Goal: Check status: Check status

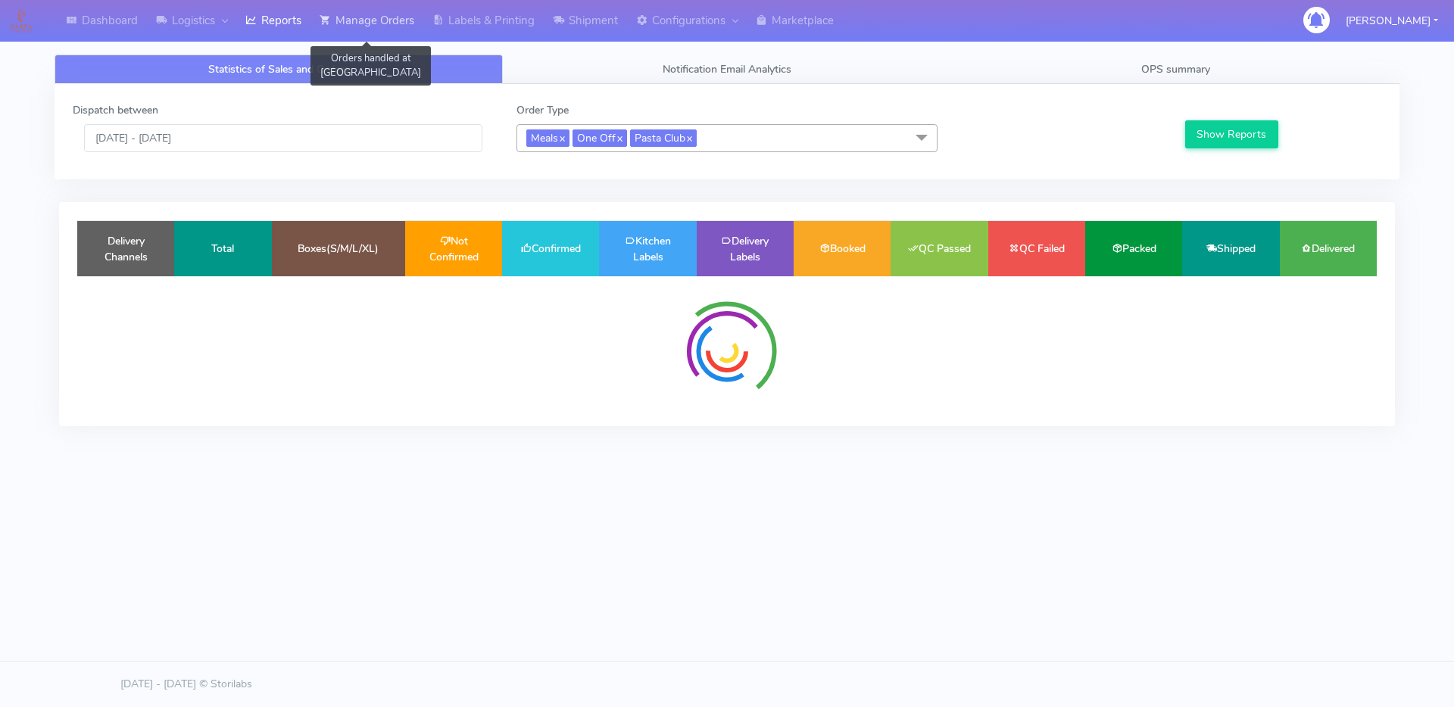
click at [344, 1] on link "Manage Orders" at bounding box center [366, 21] width 113 height 42
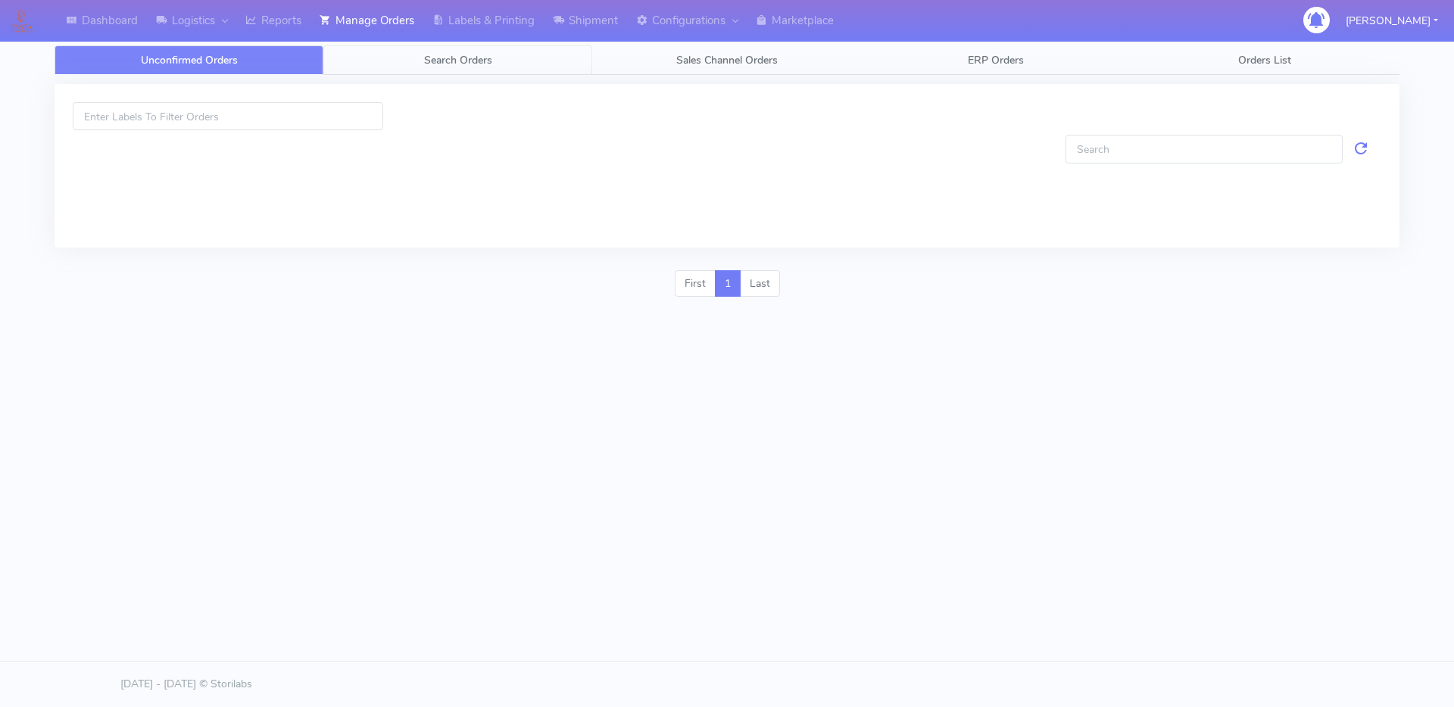
click at [357, 58] on link "Search Orders" at bounding box center [457, 60] width 269 height 30
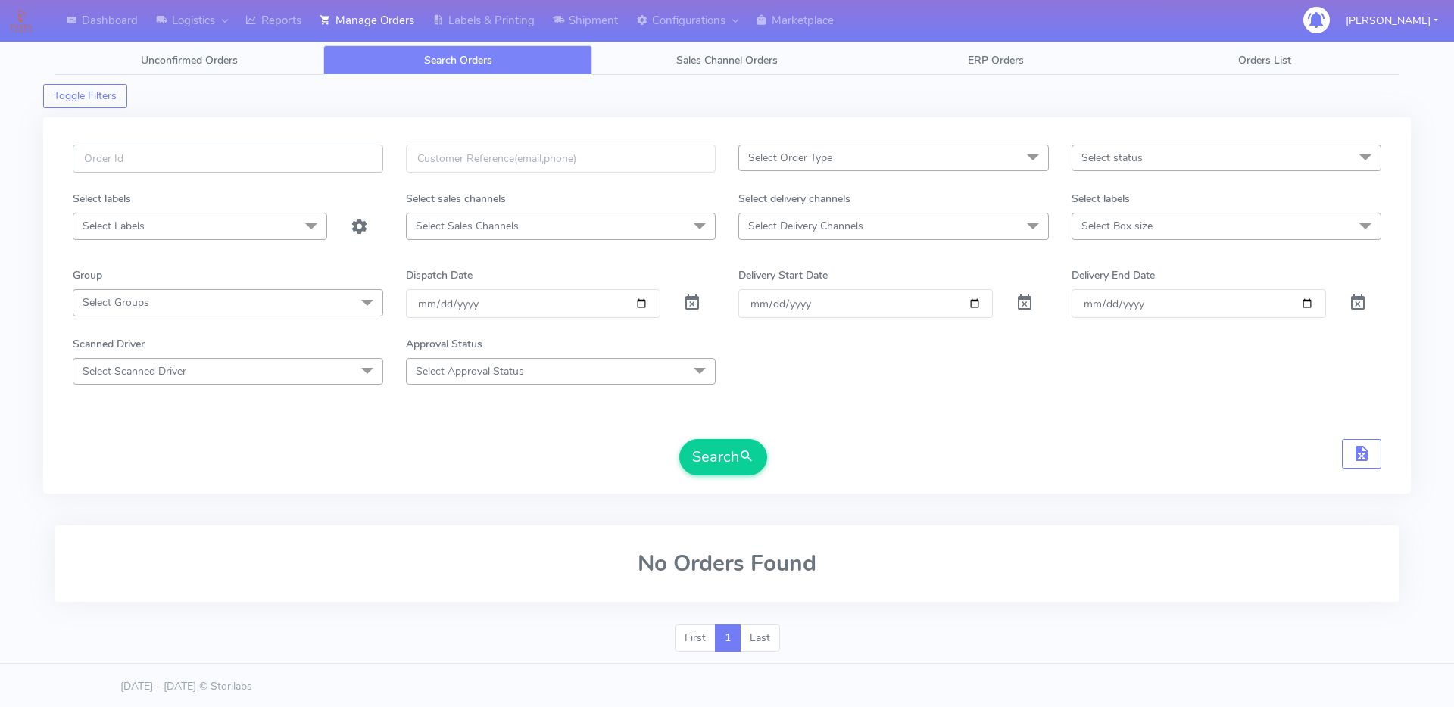
click at [267, 155] on input "text" at bounding box center [228, 159] width 310 height 28
paste input "1623387"
type input "1623387"
click at [704, 290] on div "Clear Dispatch Date" at bounding box center [699, 303] width 55 height 28
click at [702, 293] on div at bounding box center [699, 303] width 55 height 28
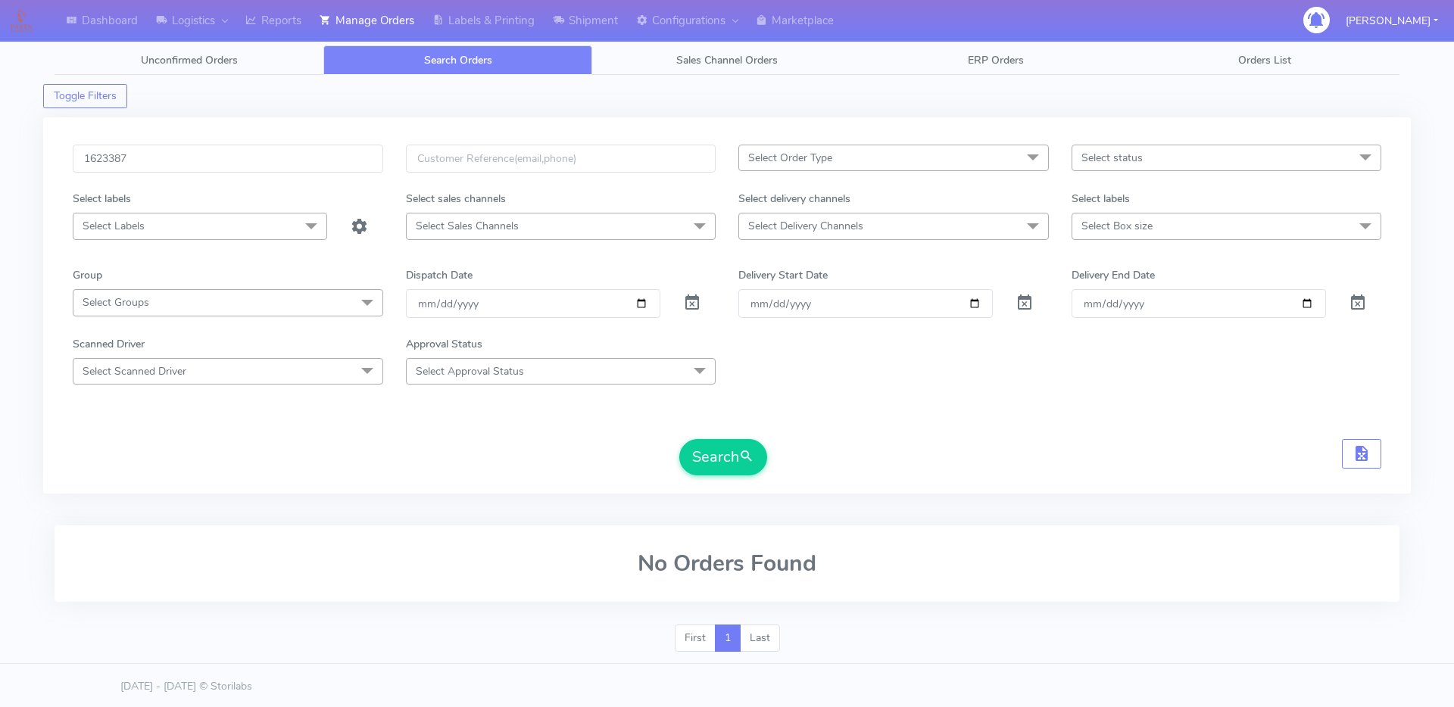
click at [693, 306] on span at bounding box center [692, 306] width 18 height 14
click at [744, 465] on span "submit" at bounding box center [746, 457] width 15 height 20
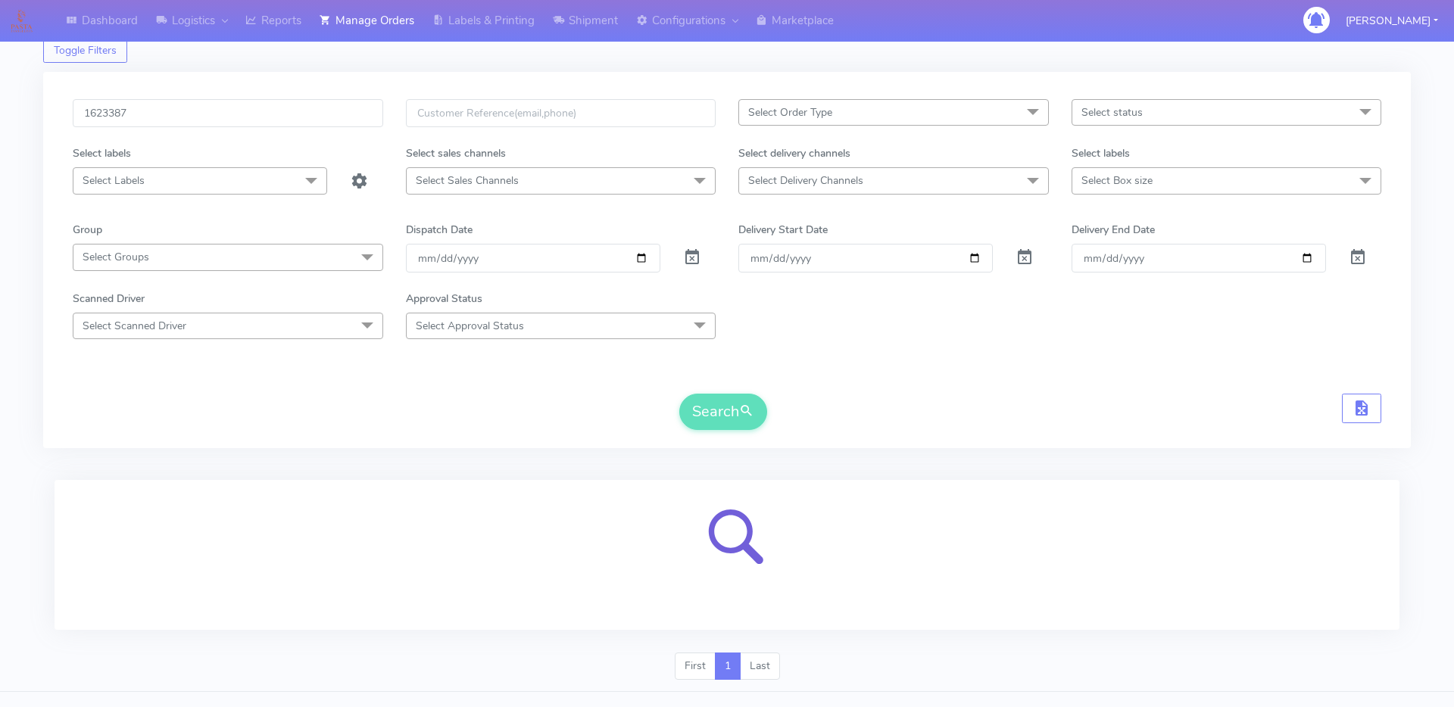
scroll to position [76, 0]
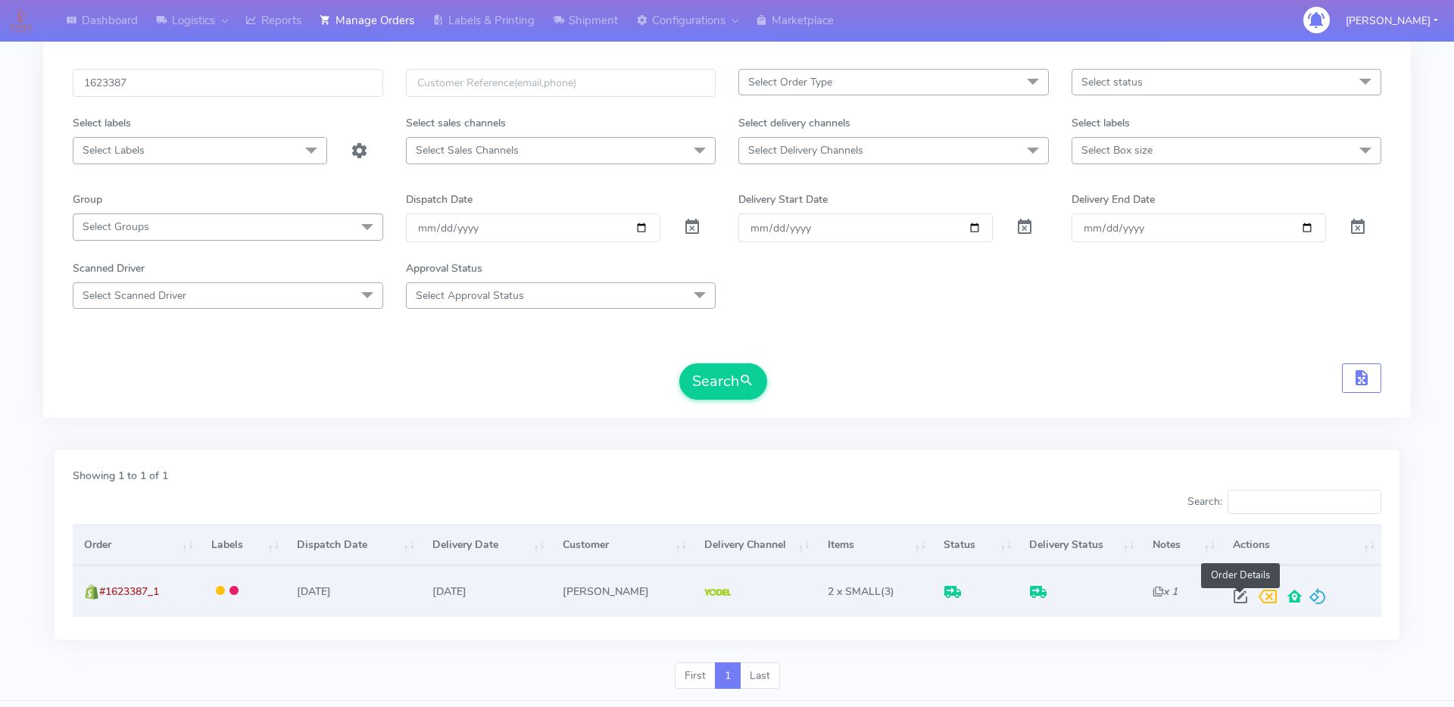
click at [1233, 596] on span at bounding box center [1239, 600] width 27 height 14
select select "5"
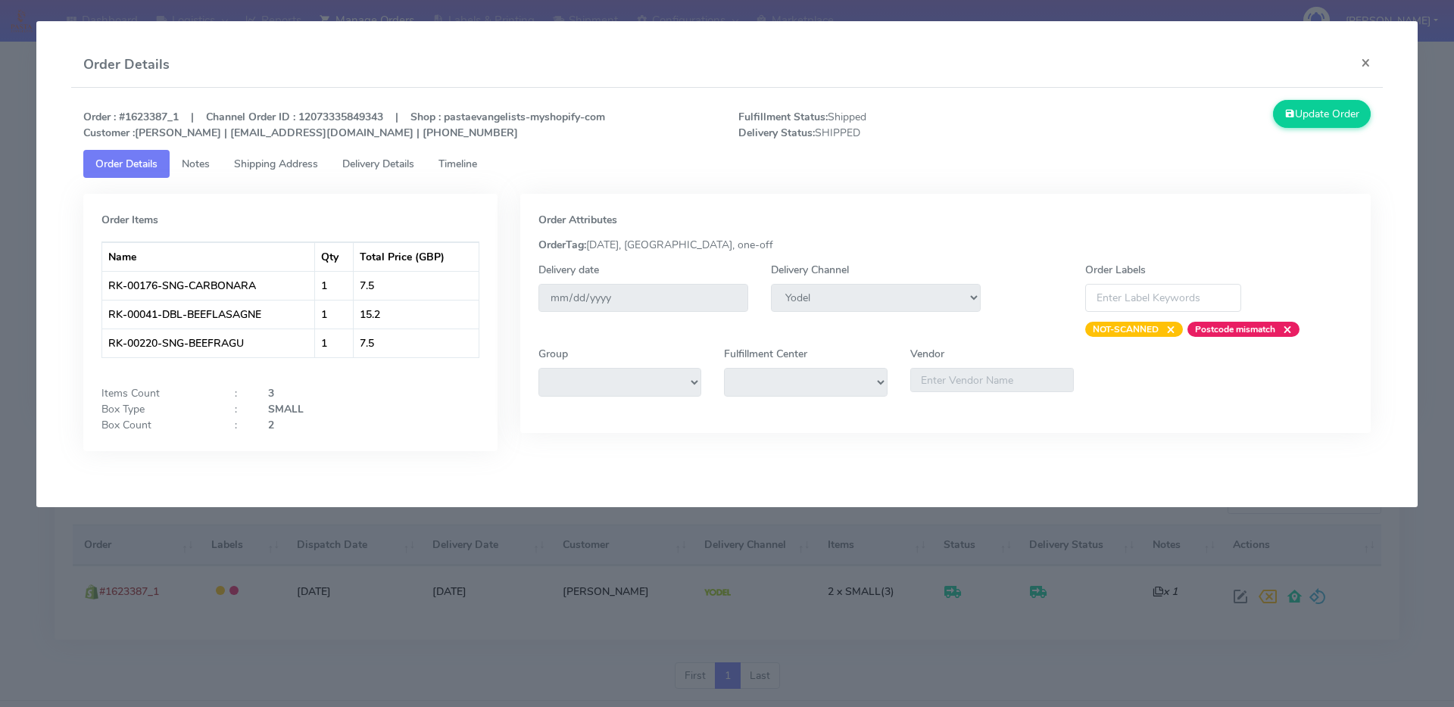
click at [383, 165] on span "Delivery Details" at bounding box center [378, 164] width 72 height 14
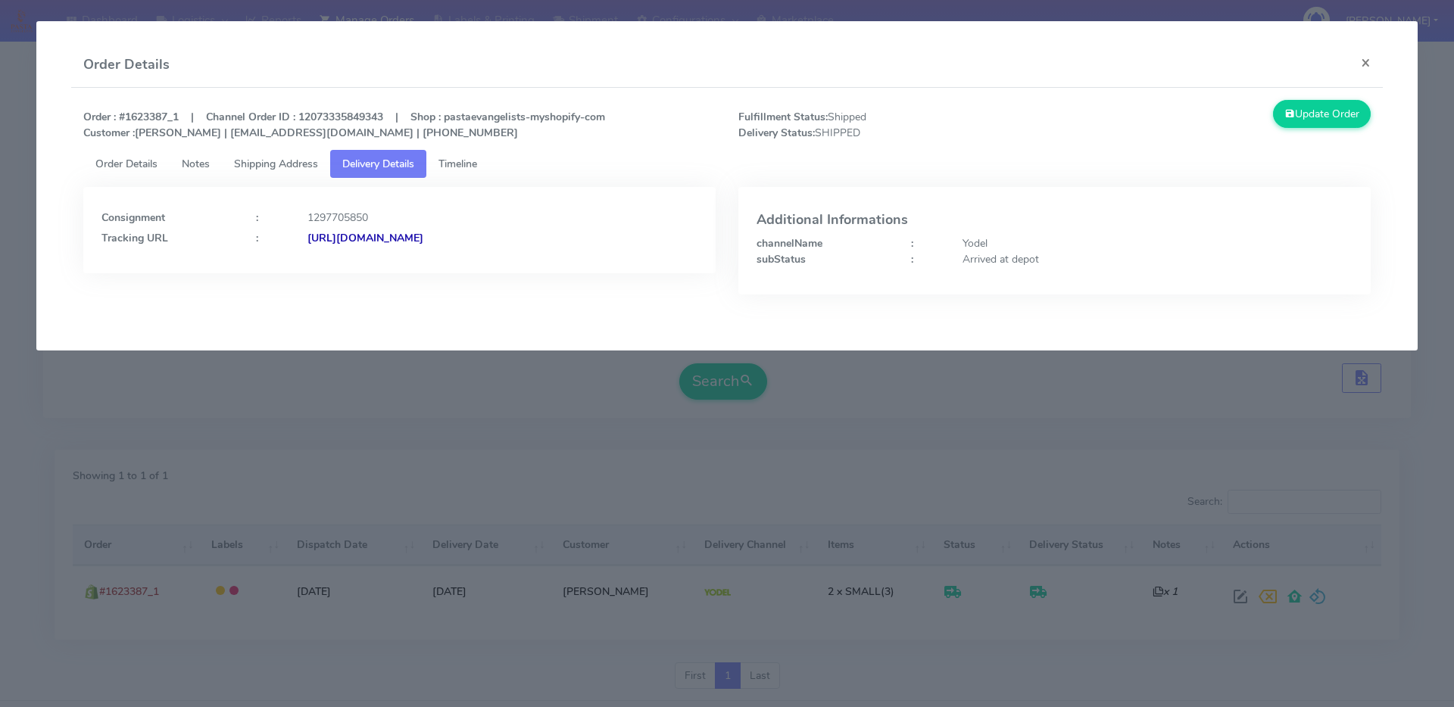
drag, startPoint x: 606, startPoint y: 247, endPoint x: 481, endPoint y: 246, distance: 124.2
click at [481, 246] on div "Consignment : 1297705850 Tracking URL : [URL][DOMAIN_NAME]" at bounding box center [399, 230] width 632 height 86
drag, startPoint x: 599, startPoint y: 230, endPoint x: 472, endPoint y: 244, distance: 127.2
click at [472, 244] on div "[URL][DOMAIN_NAME]" at bounding box center [502, 238] width 413 height 16
copy strong "JJD0002249960897784"
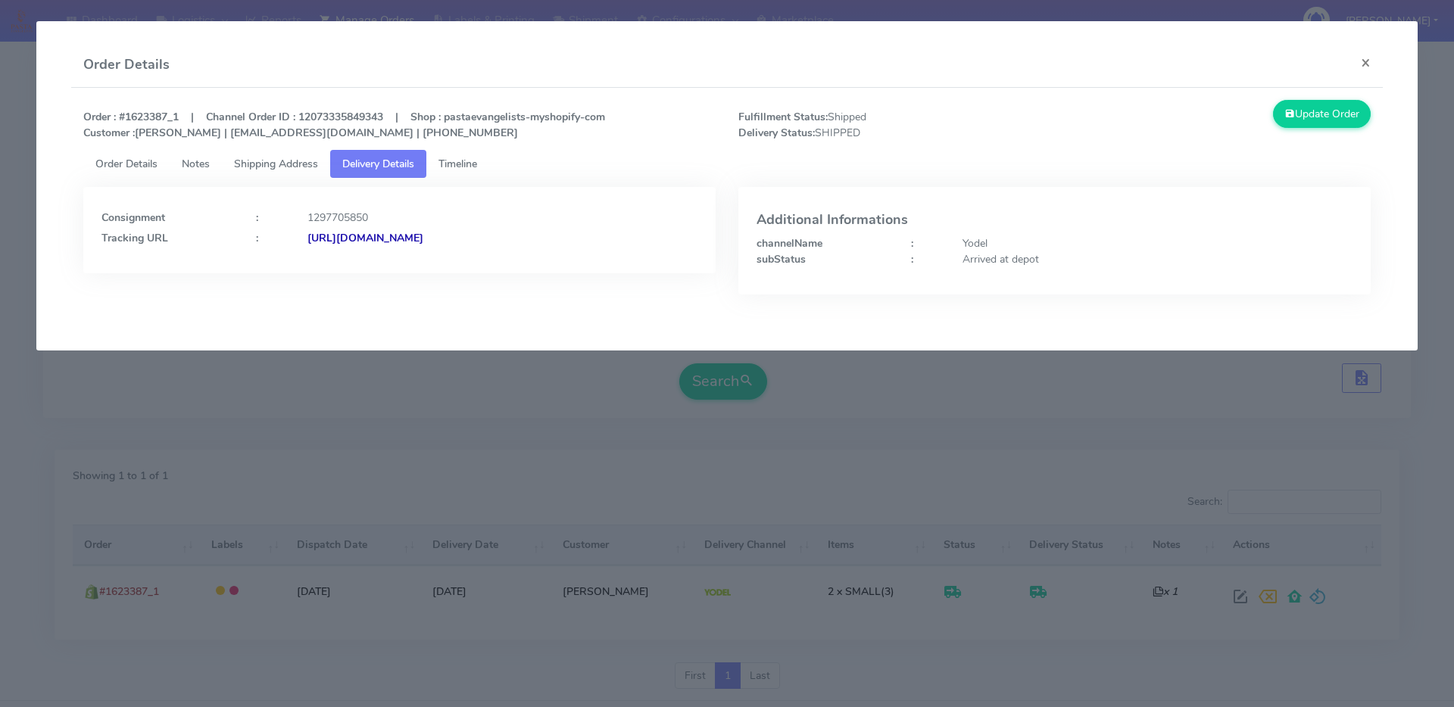
click at [145, 167] on span "Order Details" at bounding box center [126, 164] width 62 height 14
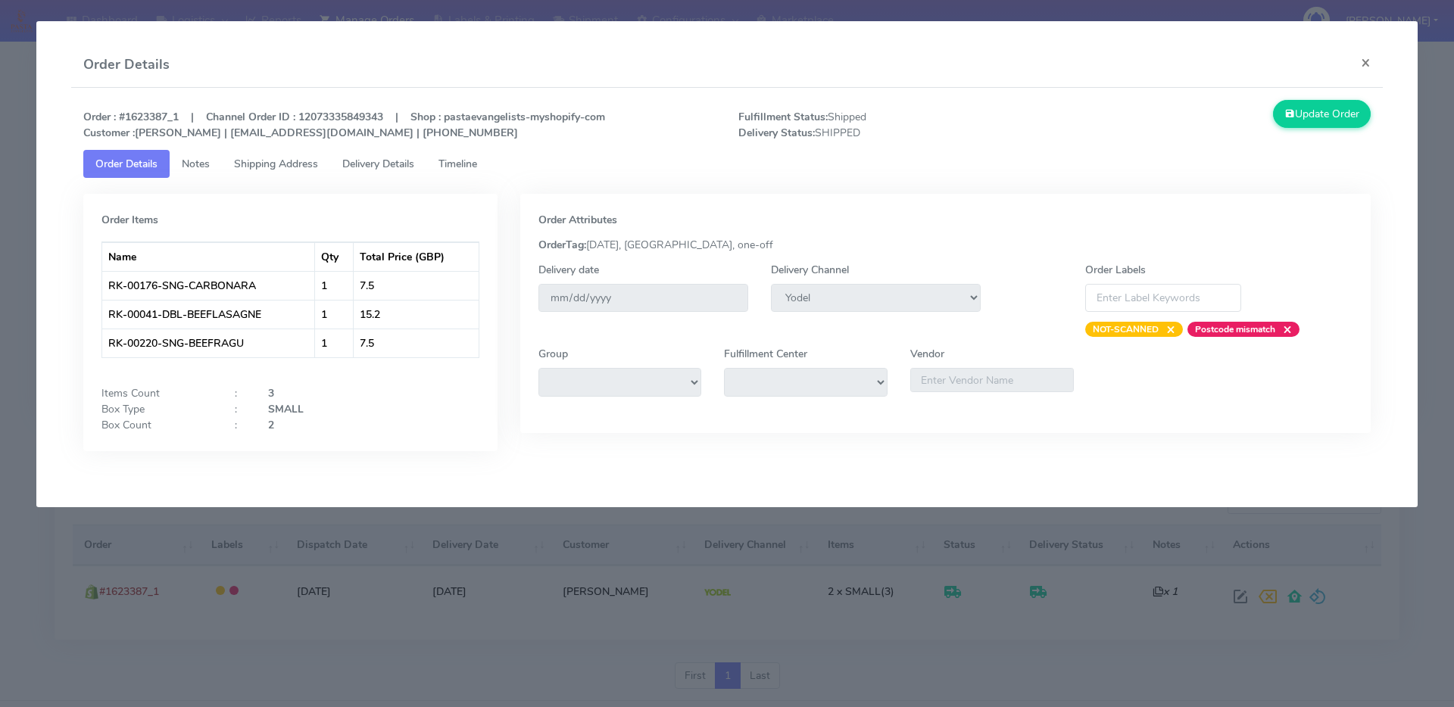
click at [198, 164] on span "Notes" at bounding box center [196, 164] width 28 height 14
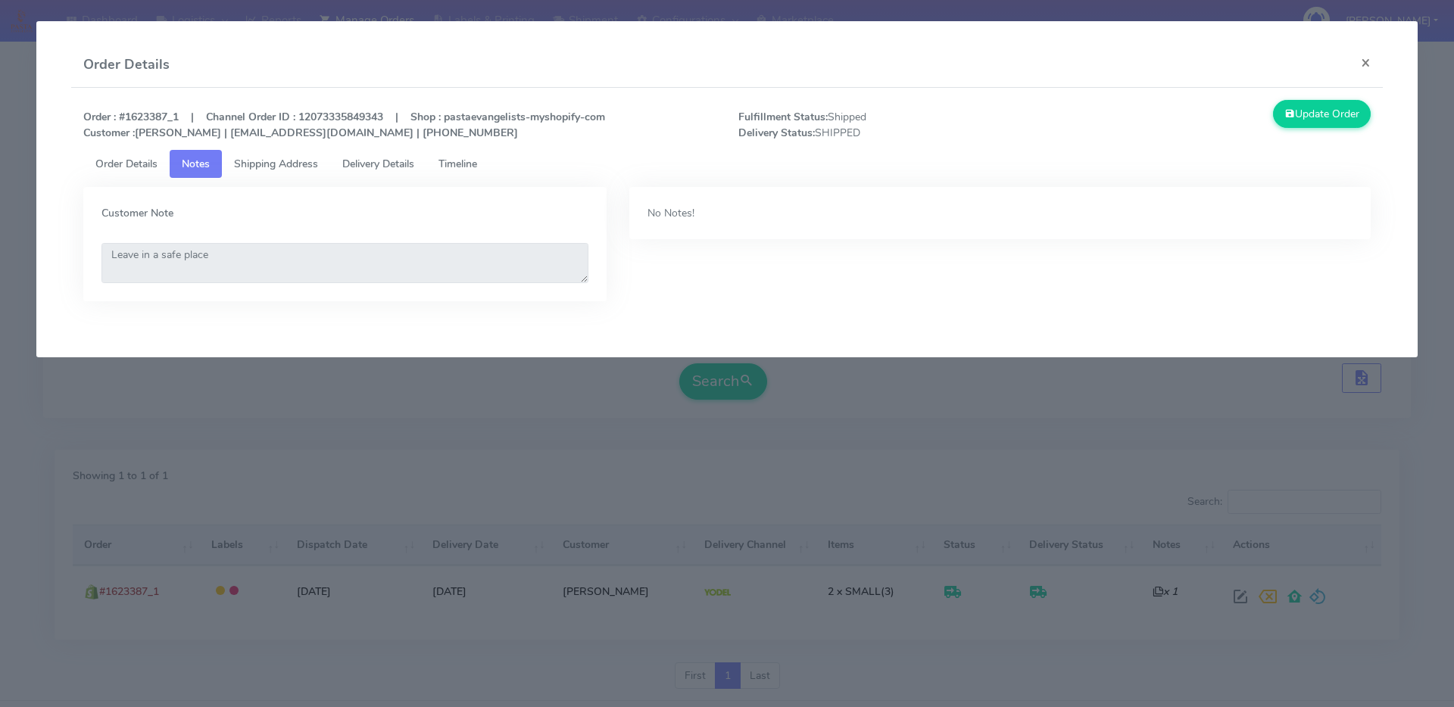
click at [274, 163] on span "Shipping Address" at bounding box center [276, 164] width 84 height 14
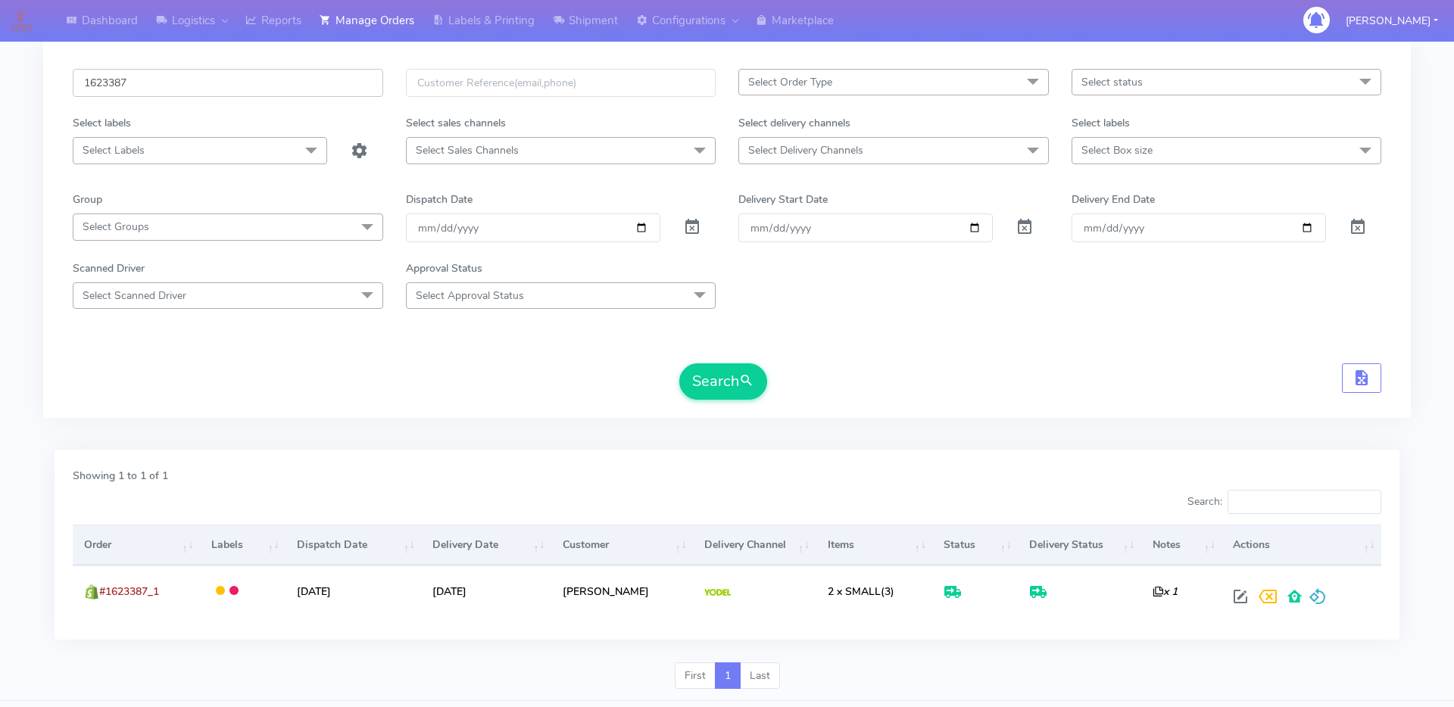
click at [121, 82] on input "1623387" at bounding box center [228, 83] width 310 height 28
type input "1623397"
click at [679, 363] on button "Search" at bounding box center [723, 381] width 88 height 36
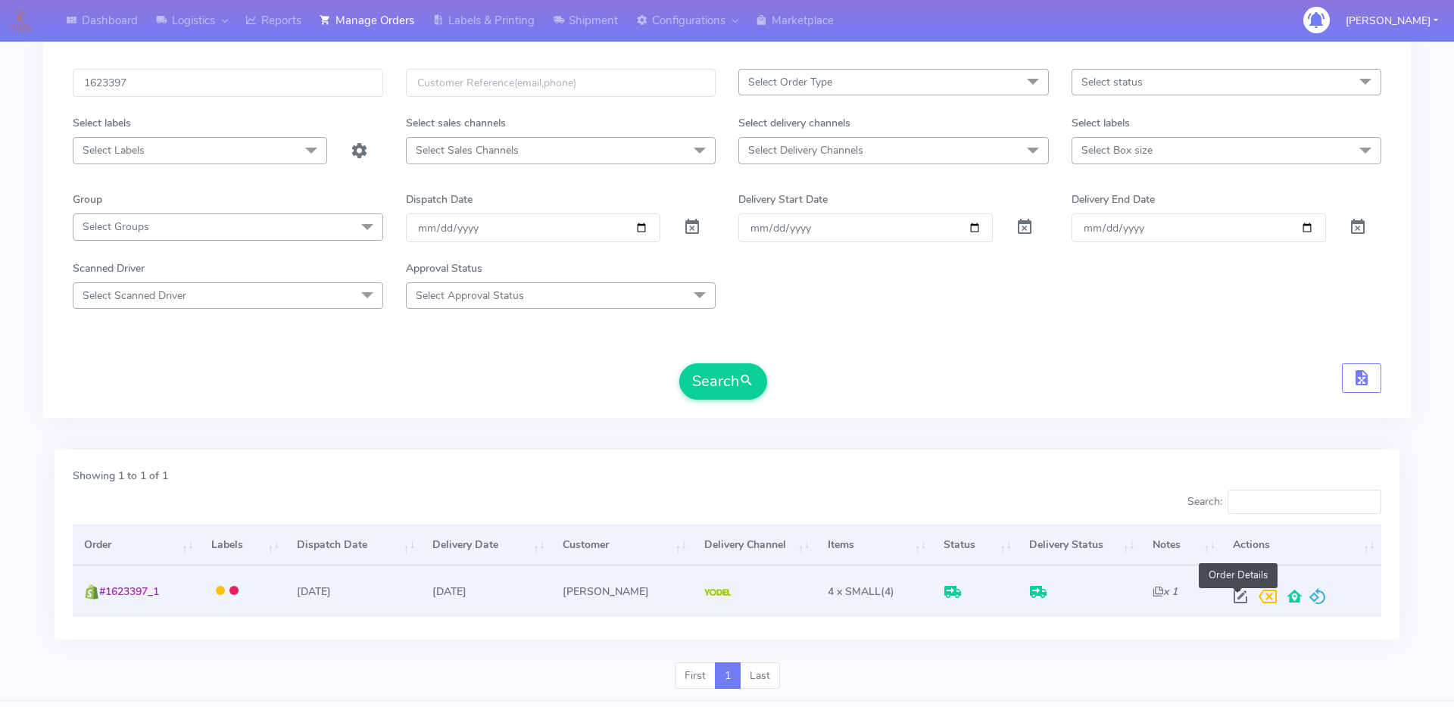
click at [1233, 595] on span at bounding box center [1239, 600] width 27 height 14
select select "5"
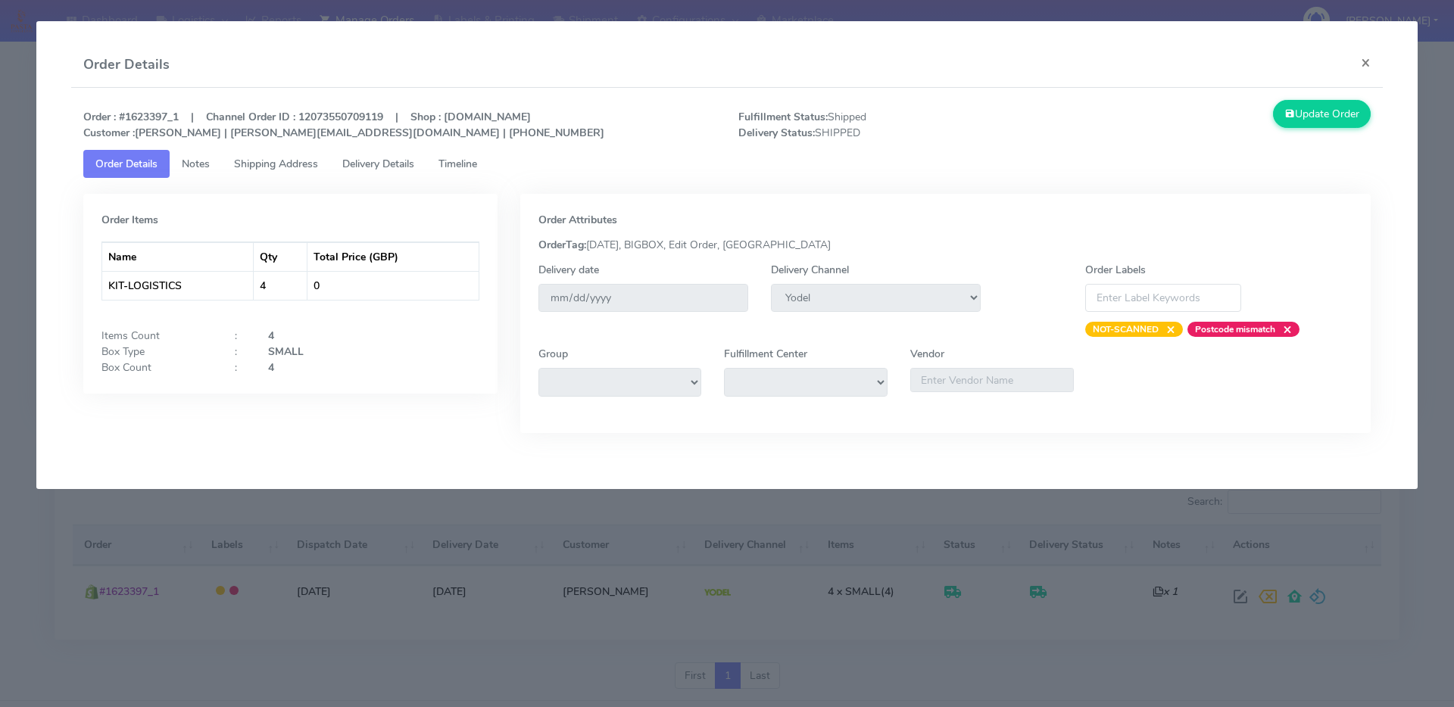
click at [368, 157] on span "Delivery Details" at bounding box center [378, 164] width 72 height 14
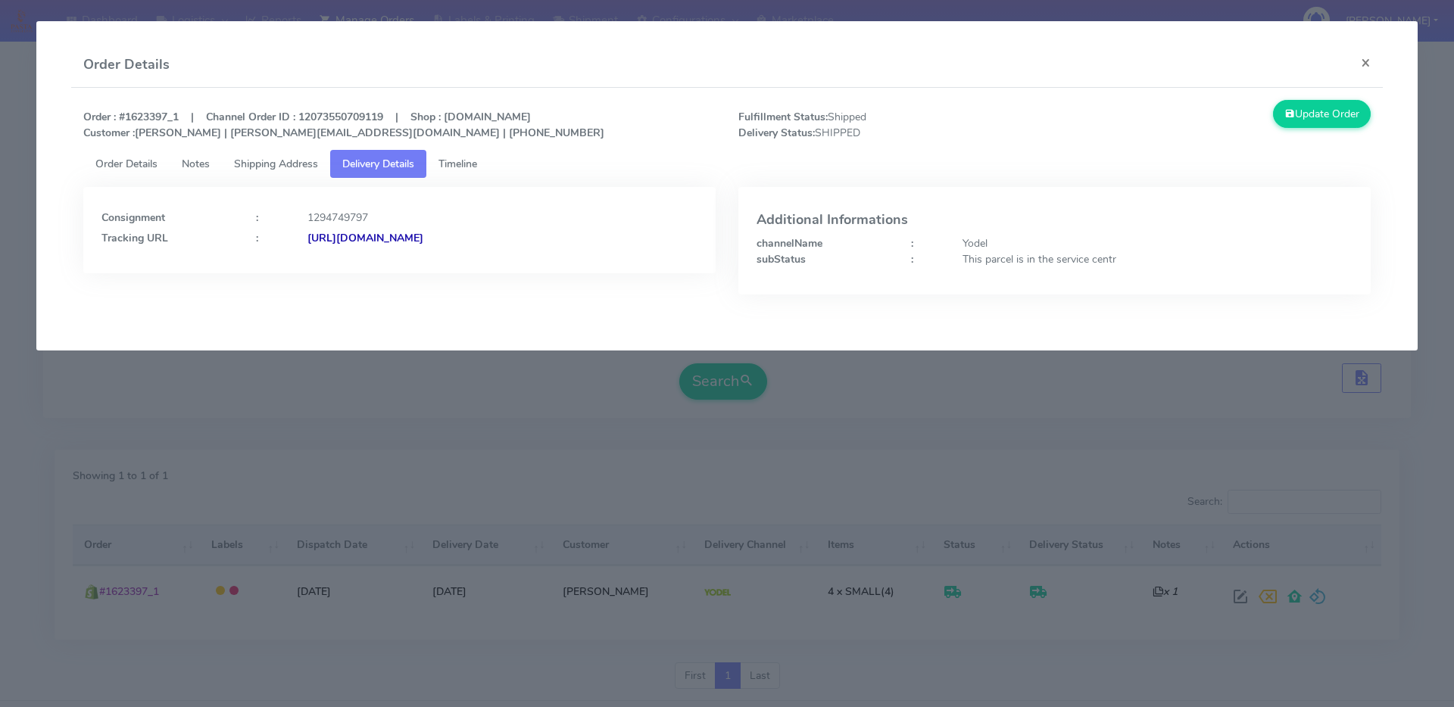
drag, startPoint x: 621, startPoint y: 250, endPoint x: 519, endPoint y: 248, distance: 102.2
click at [519, 248] on div "Consignment : 1294749797 Tracking URL : [URL][DOMAIN_NAME]" at bounding box center [399, 230] width 632 height 86
drag, startPoint x: 470, startPoint y: 249, endPoint x: 590, endPoint y: 254, distance: 120.5
click at [590, 254] on div "Consignment : 1294749797 Tracking URL : [URL][DOMAIN_NAME]" at bounding box center [399, 230] width 632 height 86
drag, startPoint x: 613, startPoint y: 252, endPoint x: 544, endPoint y: 251, distance: 69.7
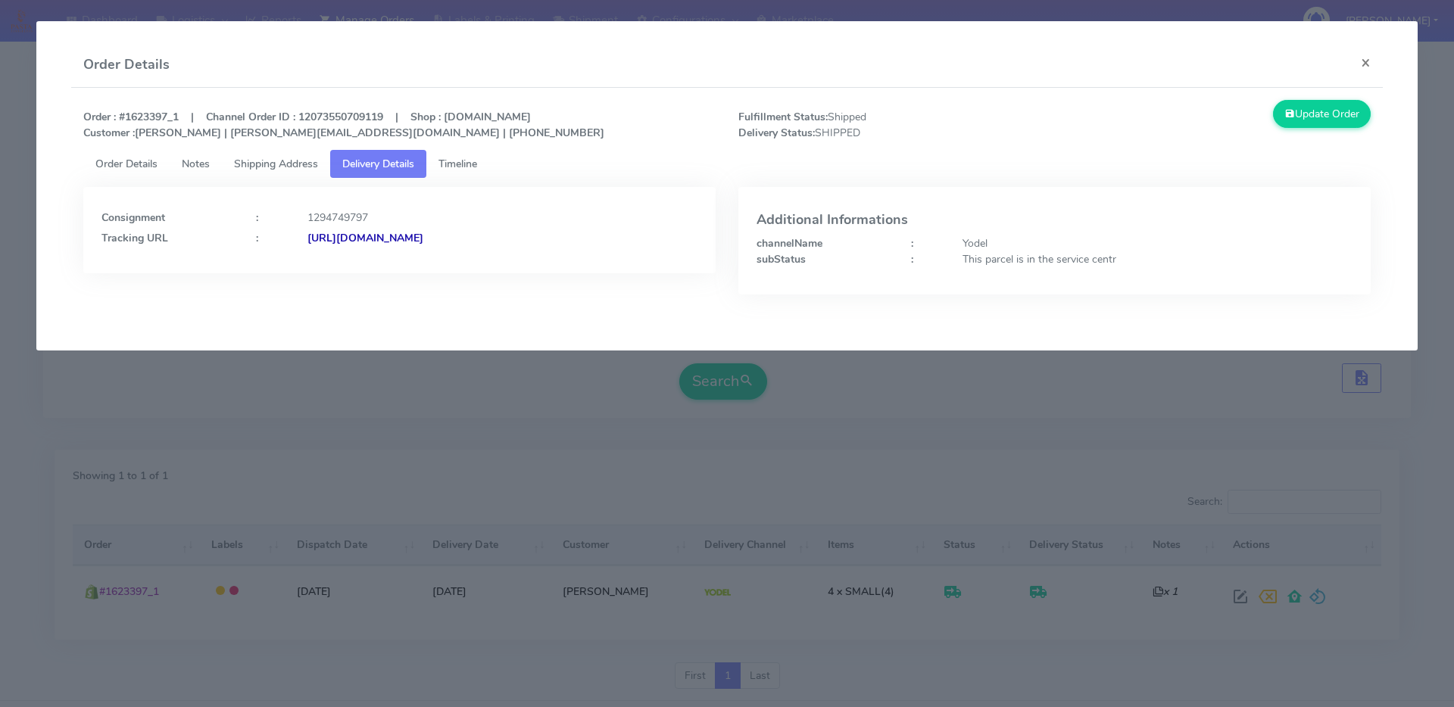
click at [544, 251] on div "Consignment : 1294749797 Tracking URL : [URL][DOMAIN_NAME]" at bounding box center [399, 230] width 632 height 86
drag, startPoint x: 611, startPoint y: 242, endPoint x: 540, endPoint y: 250, distance: 71.6
click at [528, 250] on div "Consignment : 1294749797 Tracking URL : [URL][DOMAIN_NAME]" at bounding box center [399, 230] width 632 height 86
drag, startPoint x: 591, startPoint y: 235, endPoint x: 472, endPoint y: 244, distance: 119.2
click at [472, 244] on div "[URL][DOMAIN_NAME]" at bounding box center [502, 238] width 413 height 16
